Goal: Information Seeking & Learning: Learn about a topic

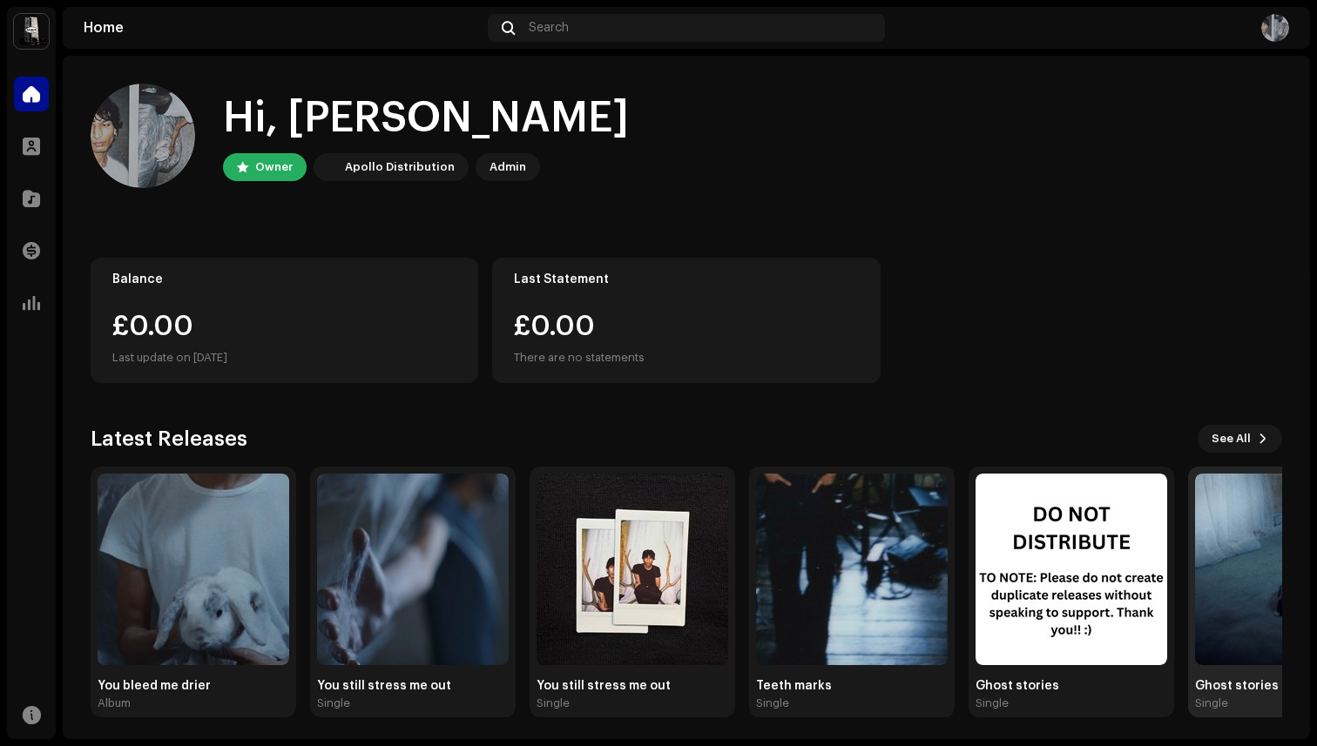
click at [1247, 689] on div "Ghost stories" at bounding box center [1291, 686] width 192 height 14
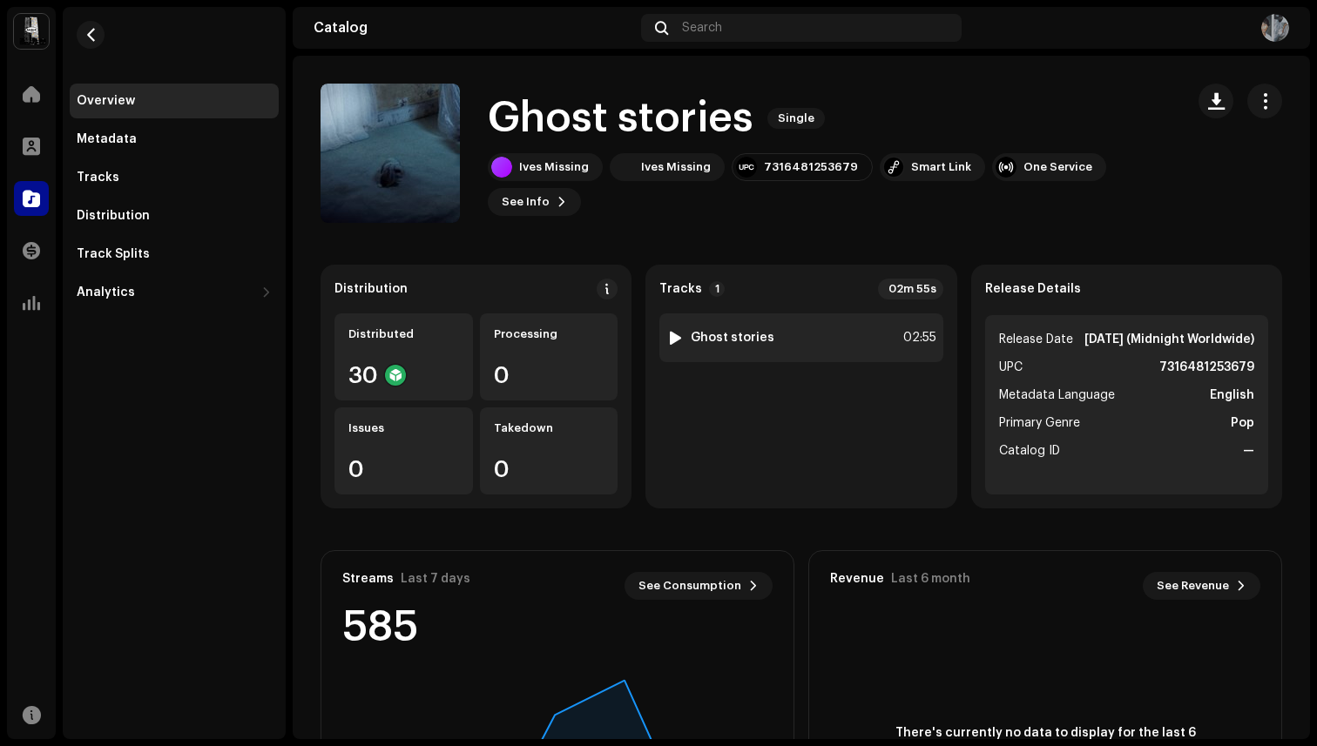
click at [781, 331] on div "1 Ghost stories 02:55" at bounding box center [800, 337] width 283 height 49
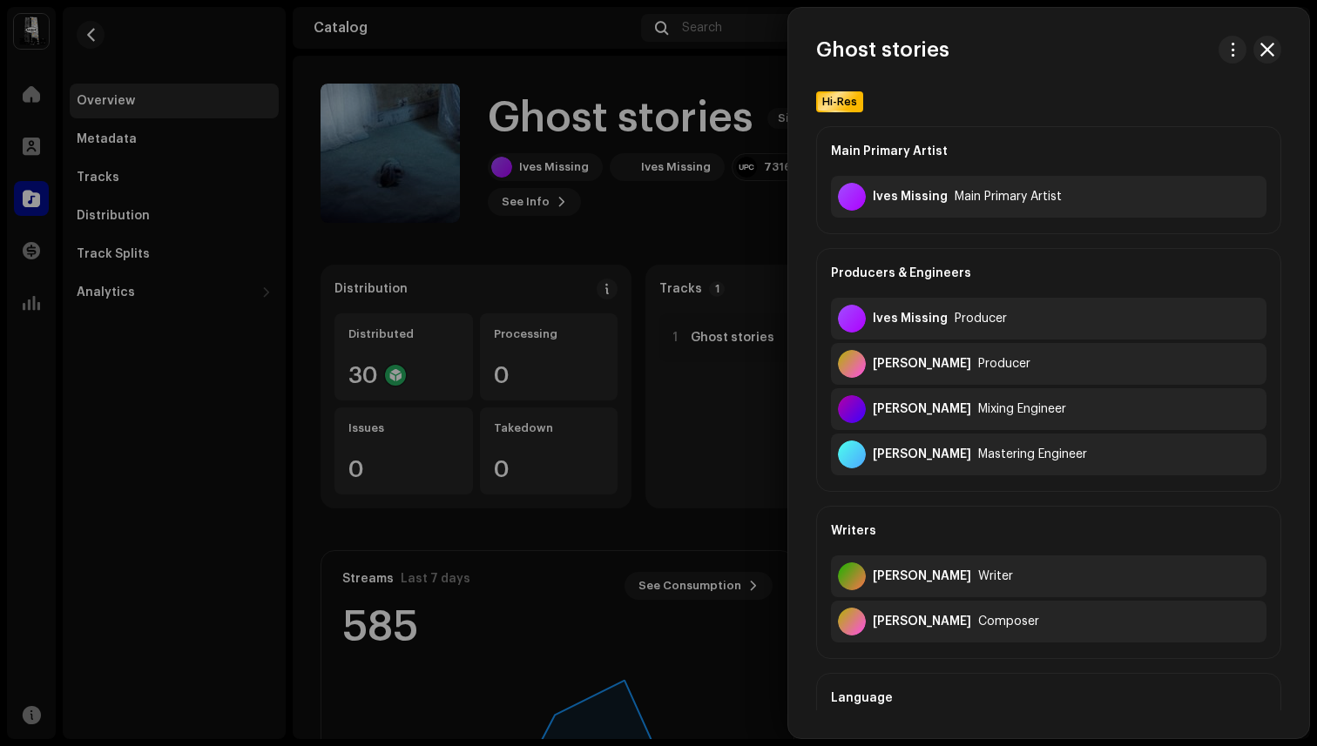
click at [726, 466] on div at bounding box center [658, 373] width 1317 height 746
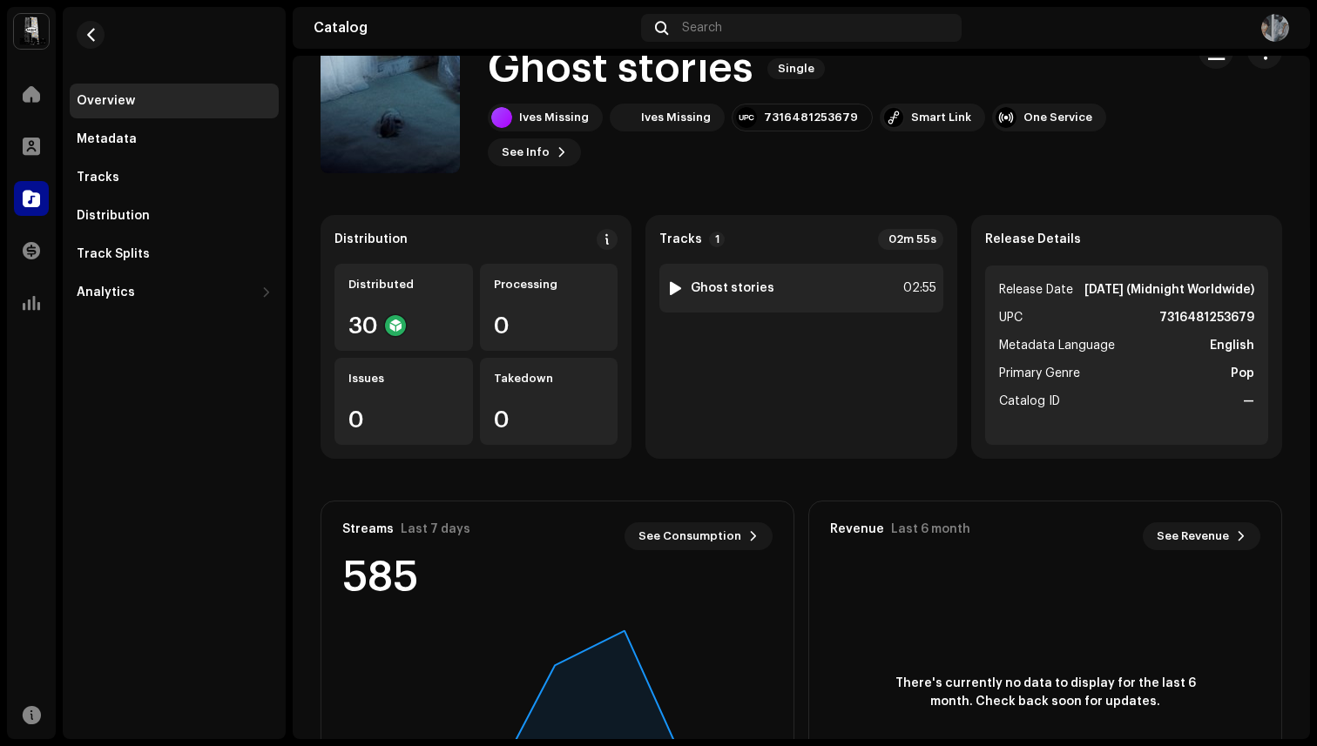
scroll to position [51, 0]
click at [549, 148] on button "See Info" at bounding box center [534, 152] width 93 height 28
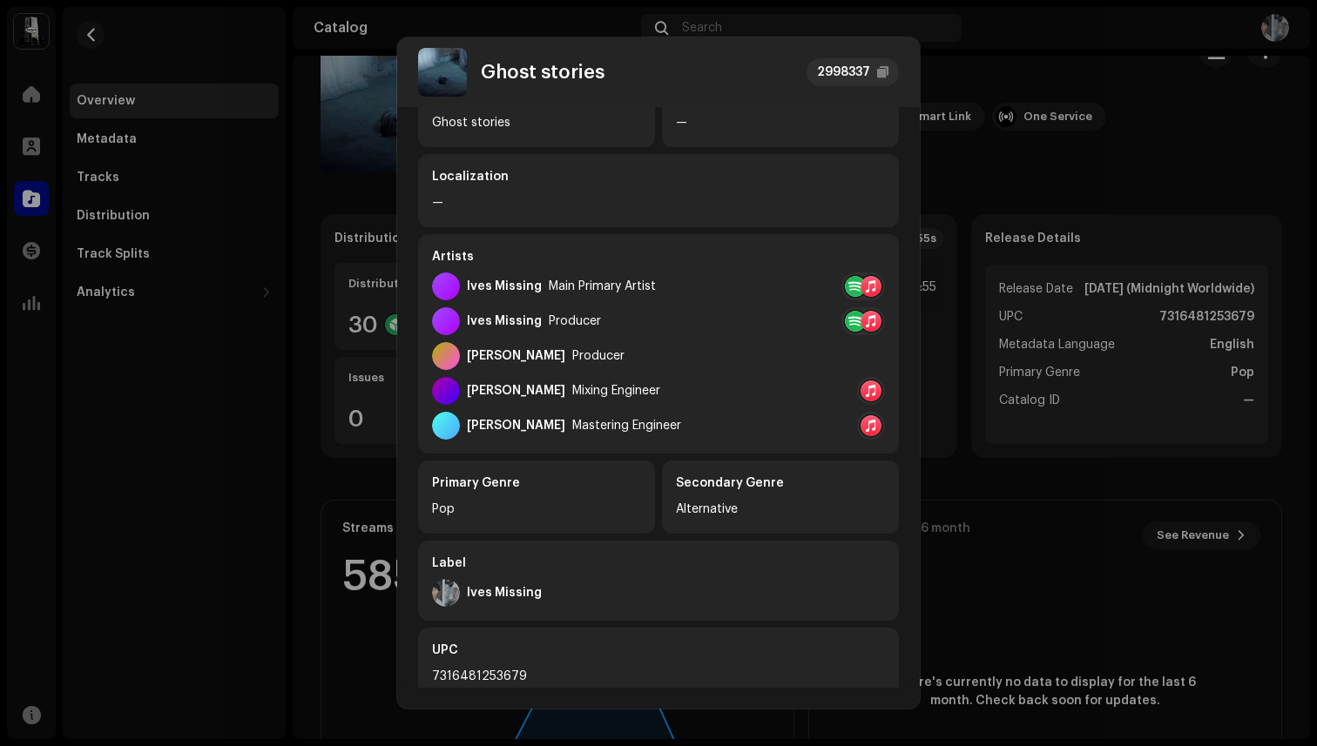
scroll to position [0, 0]
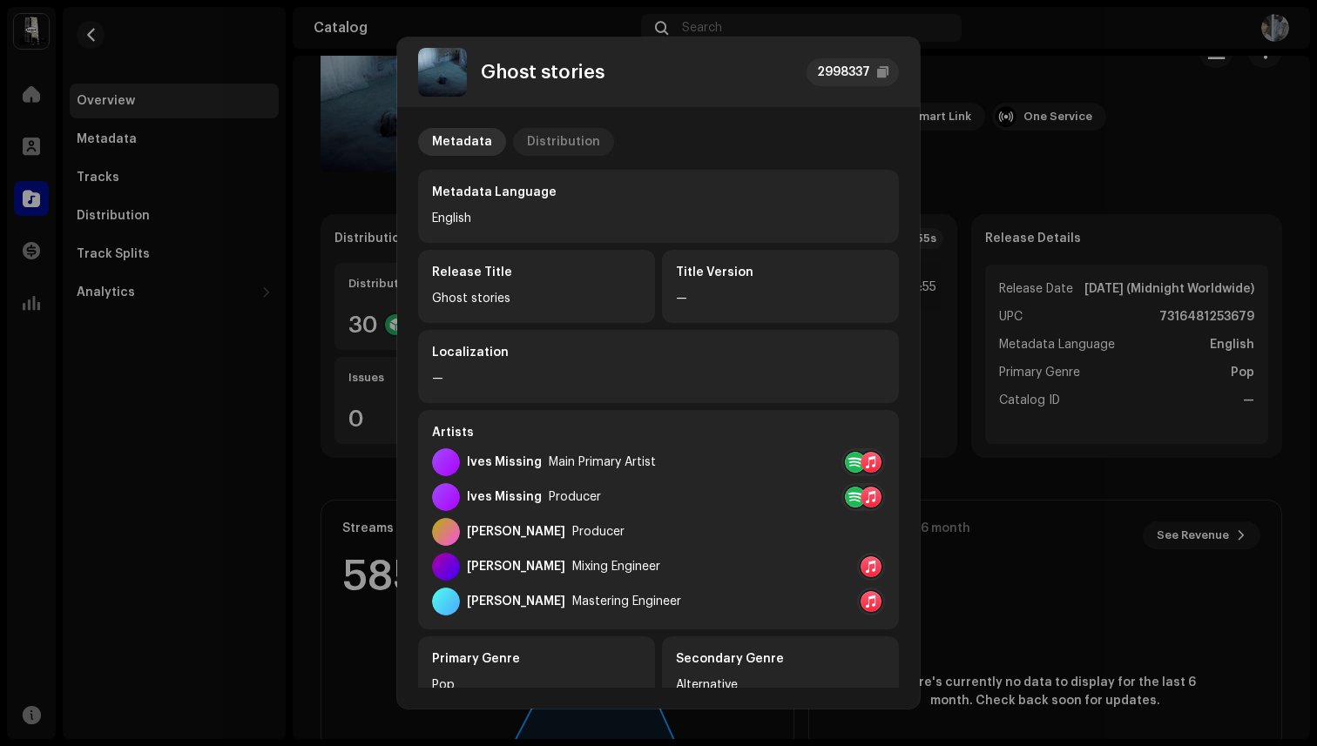
click at [537, 133] on div "Distribution" at bounding box center [563, 142] width 73 height 28
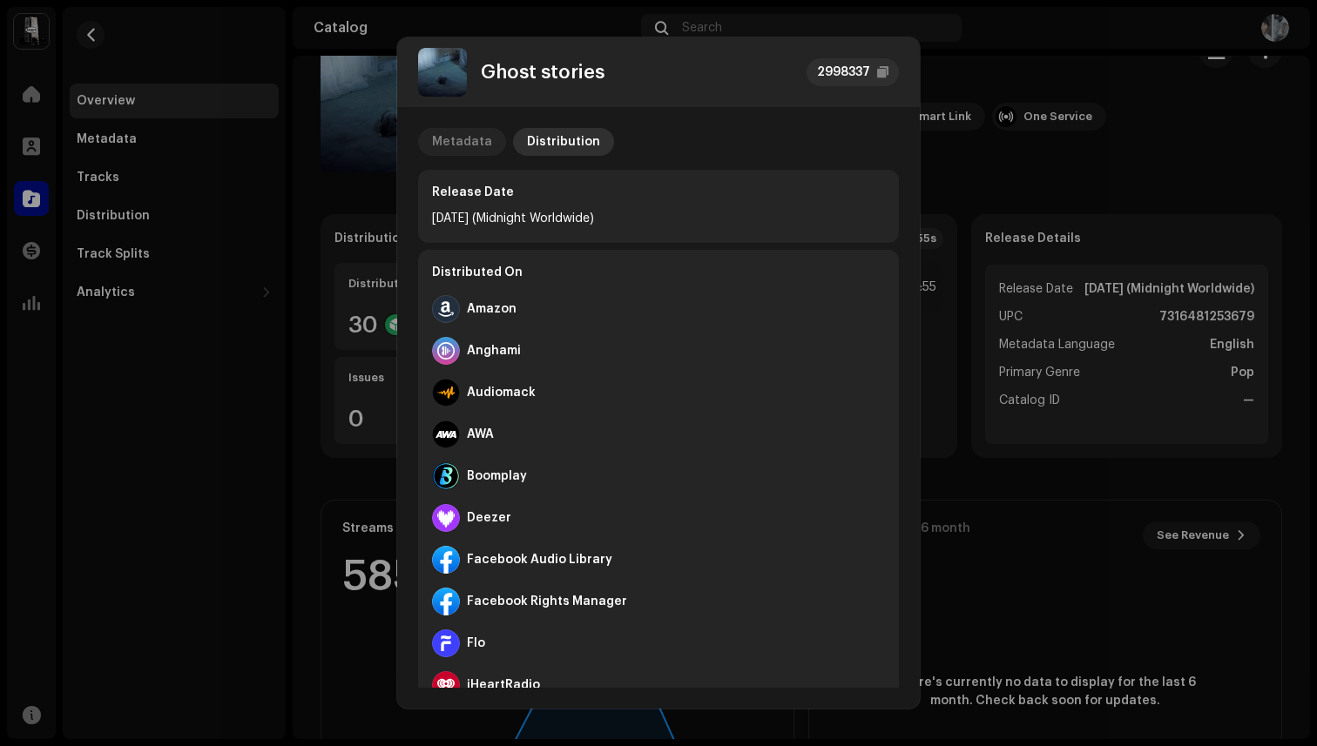
click at [480, 149] on div "Metadata" at bounding box center [462, 142] width 60 height 28
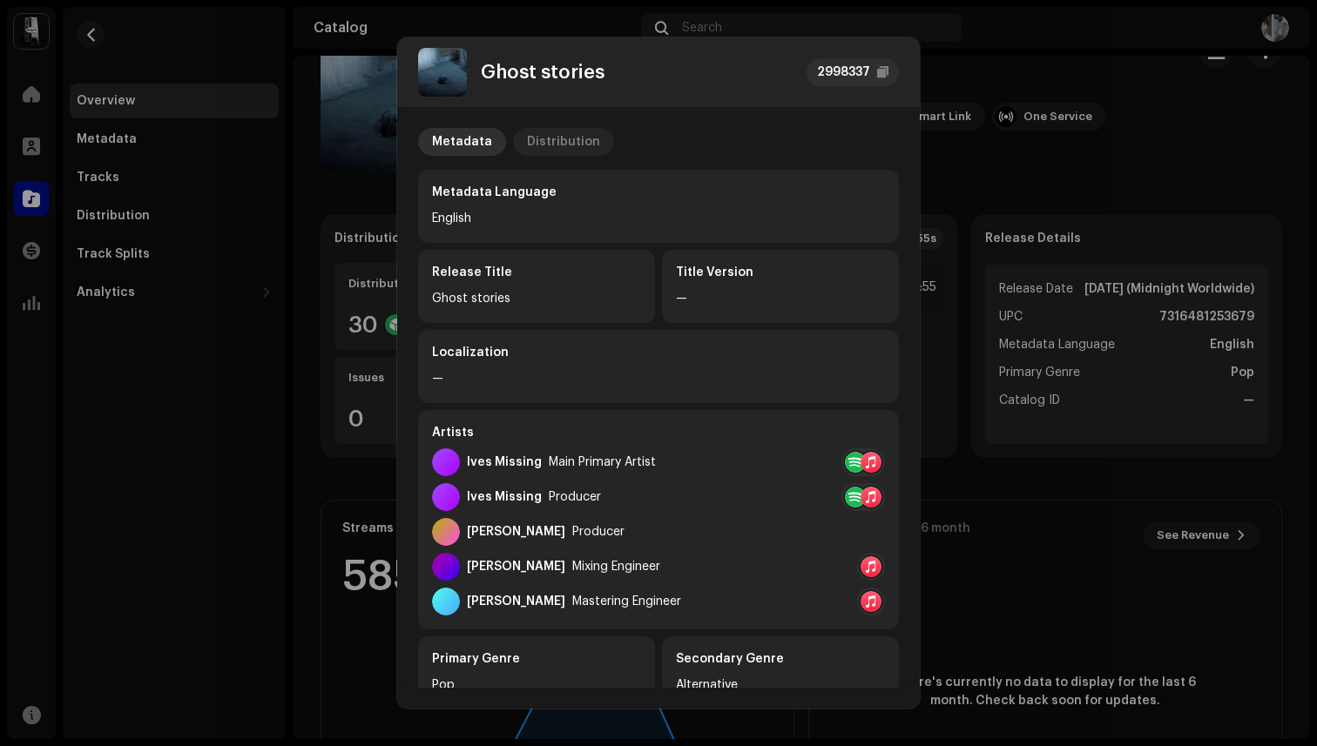
click at [594, 143] on p-tab "Distribution" at bounding box center [563, 142] width 101 height 28
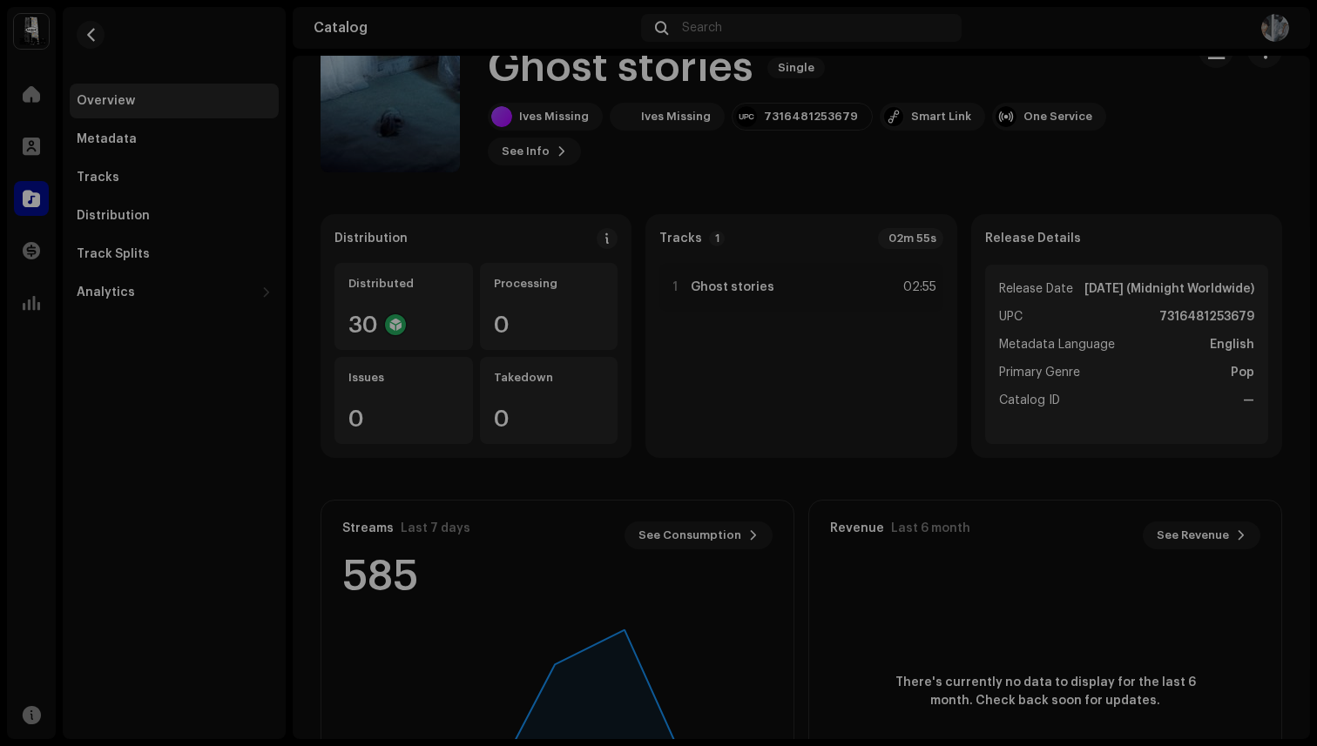
click at [342, 412] on div "Ghost stories 2998337 Metadata Distribution Release Date [DATE] (Midnight World…" at bounding box center [658, 373] width 1317 height 746
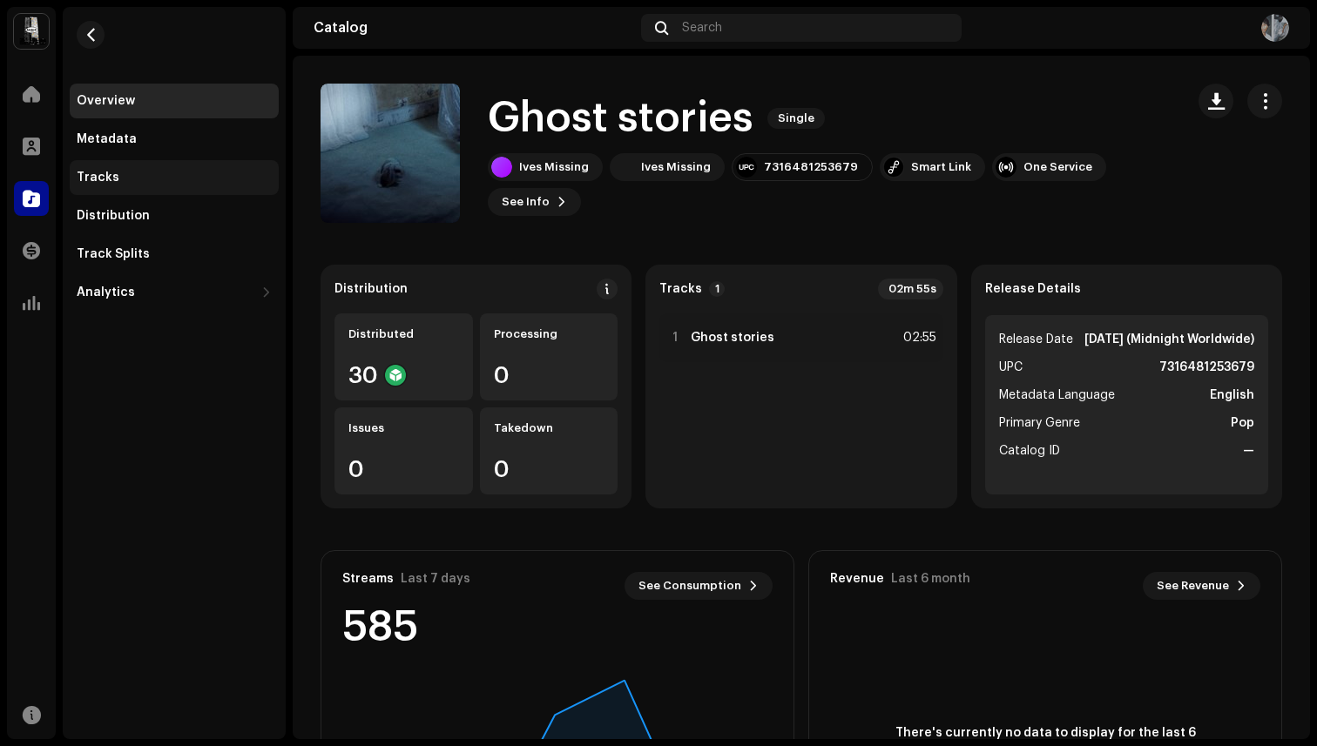
click at [148, 172] on div "Tracks" at bounding box center [174, 178] width 195 height 14
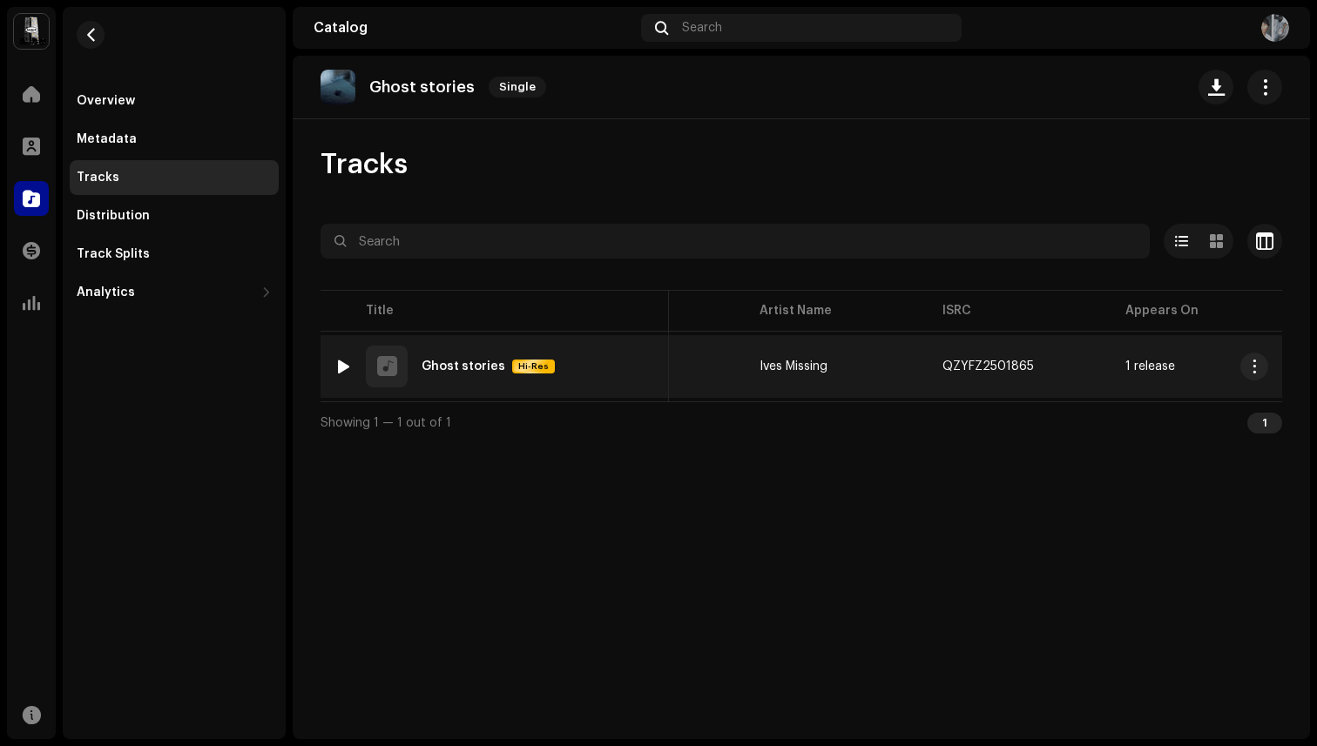
scroll to position [0, 109]
click at [1045, 367] on span "button" at bounding box center [1048, 367] width 10 height 14
